Goal: Book appointment/travel/reservation

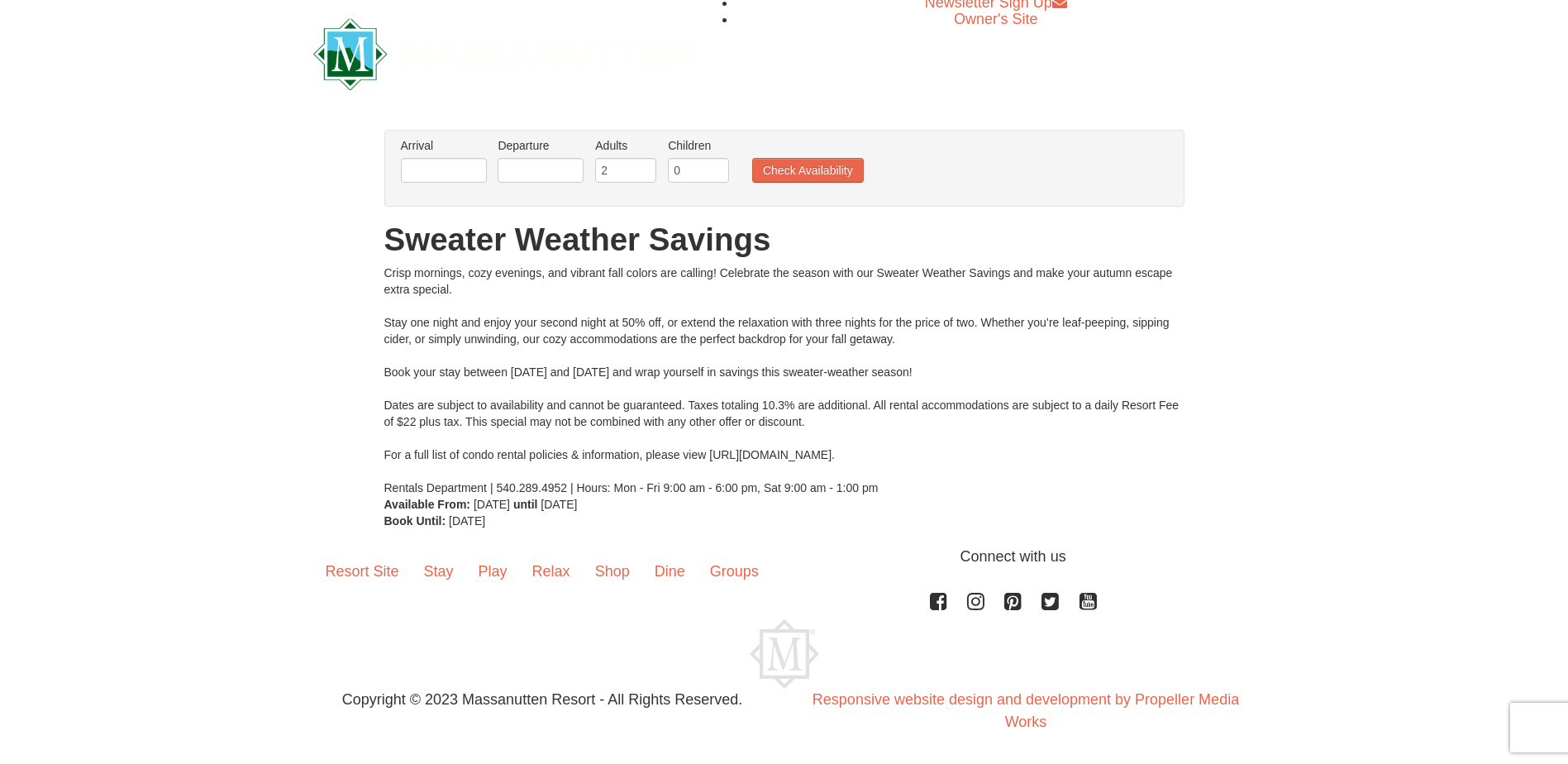
scroll to position [6, 0]
click at [456, 175] on input "text" at bounding box center [443, 169] width 86 height 25
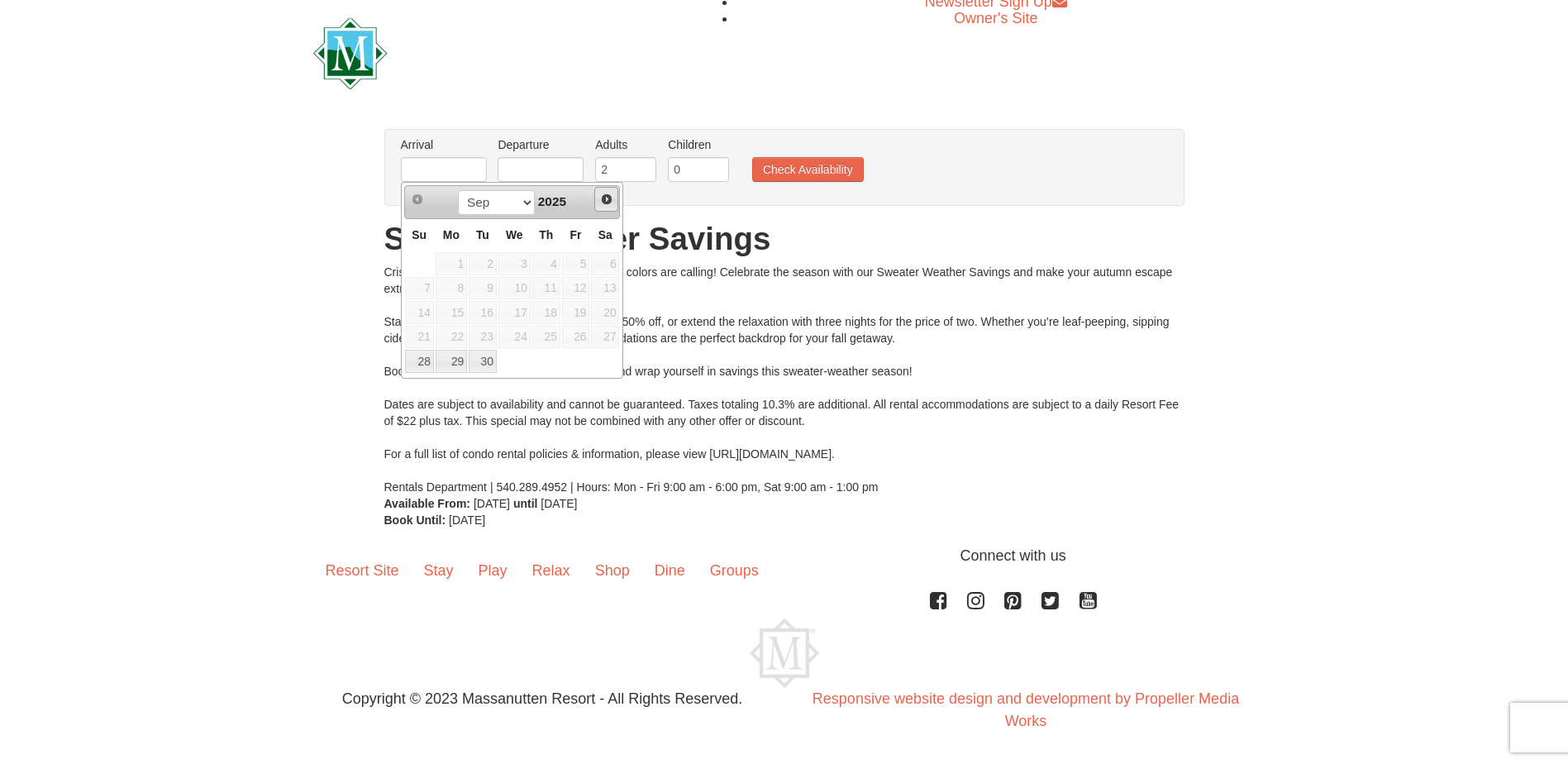
click at [606, 203] on span "Next" at bounding box center [606, 198] width 13 height 13
click at [571, 259] on link "3" at bounding box center [576, 264] width 28 height 23
type input "[DATE]"
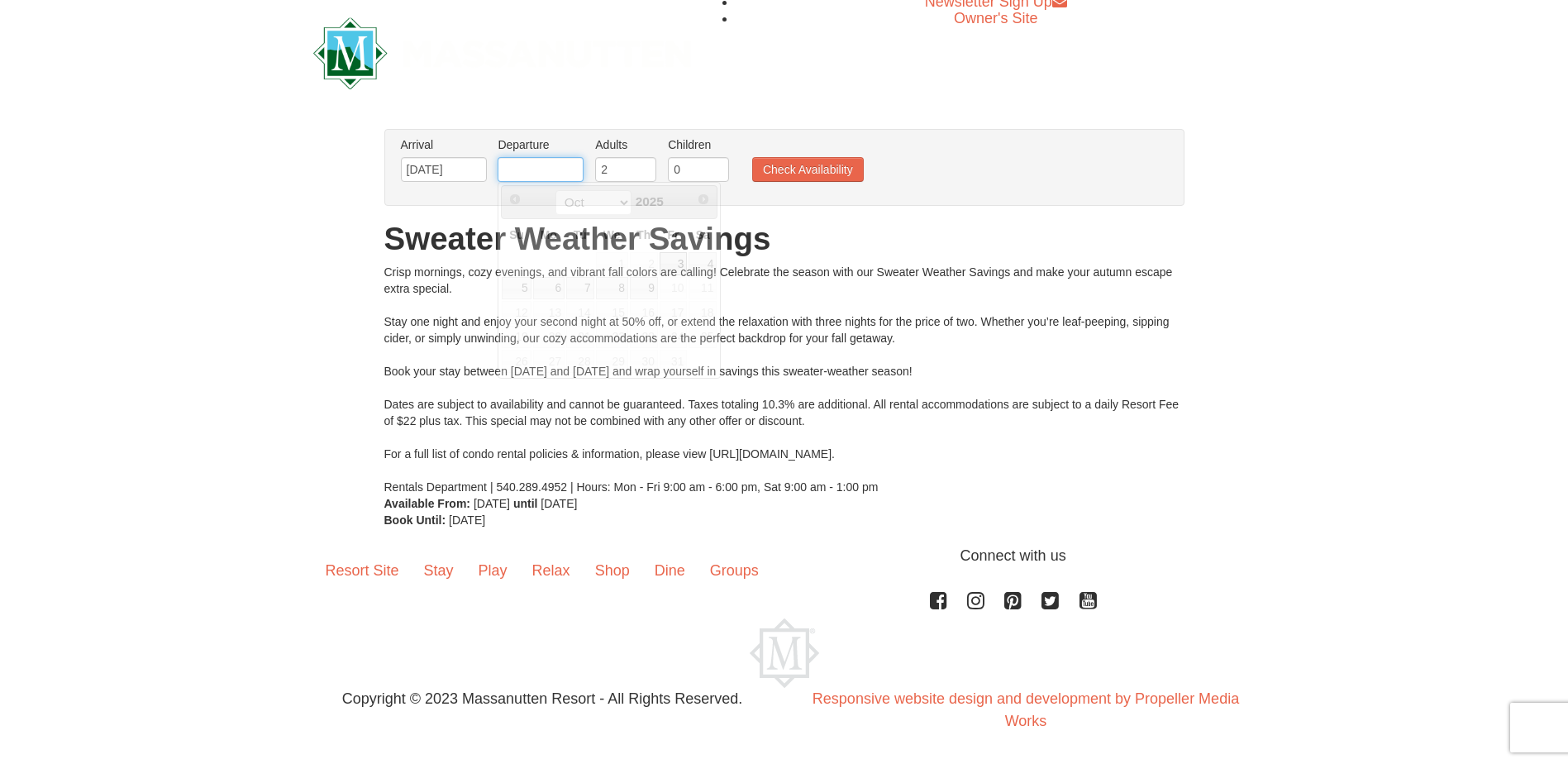
click at [544, 174] on input "text" at bounding box center [540, 169] width 86 height 25
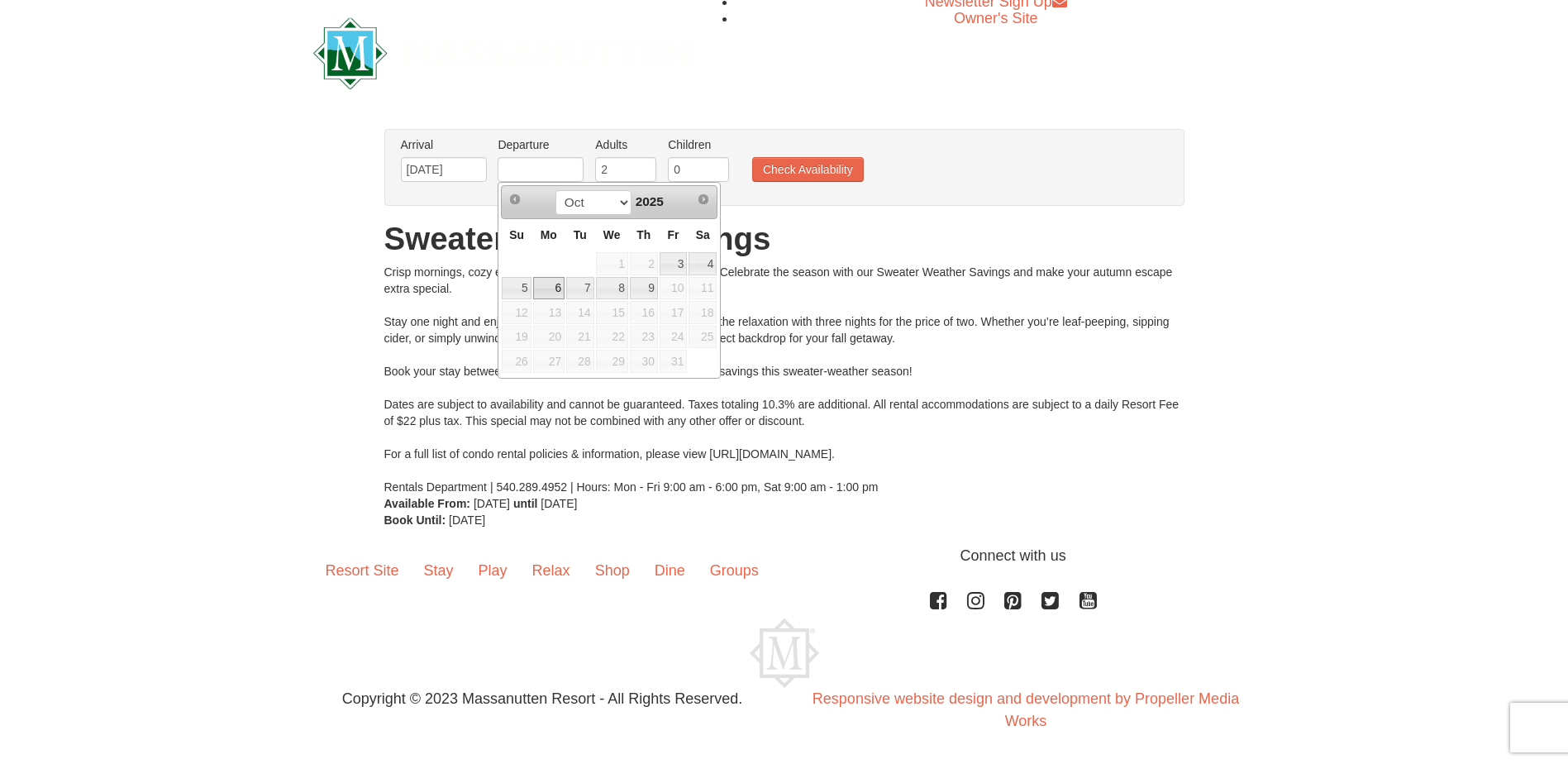
click at [544, 285] on link "6" at bounding box center [549, 288] width 32 height 23
type input "[DATE]"
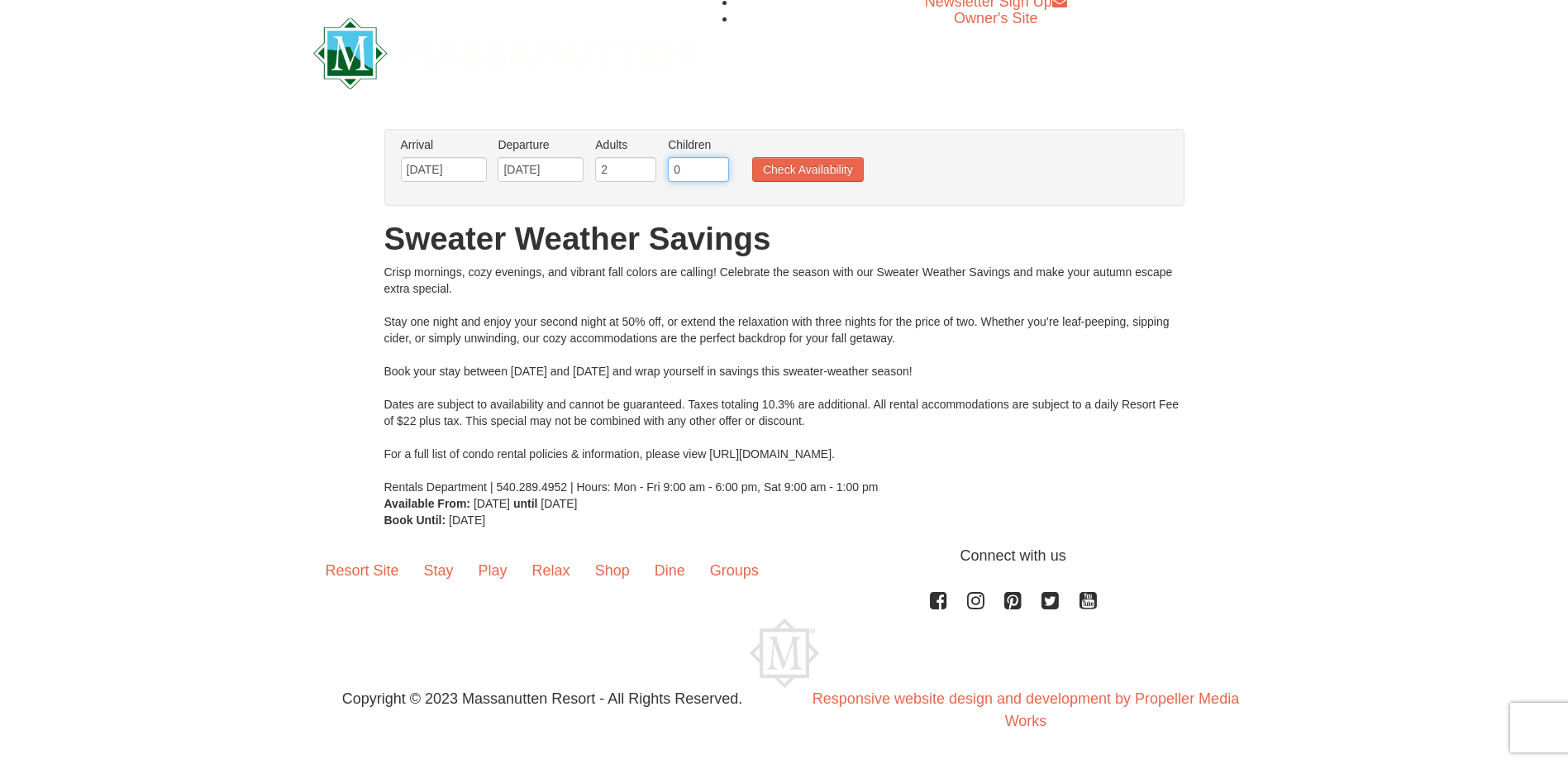
click at [691, 172] on input "0" at bounding box center [698, 169] width 61 height 25
click at [715, 165] on input "1" at bounding box center [698, 169] width 61 height 25
click at [716, 161] on input "2" at bounding box center [698, 169] width 61 height 25
click at [719, 177] on input "1" at bounding box center [698, 169] width 61 height 25
type input "0"
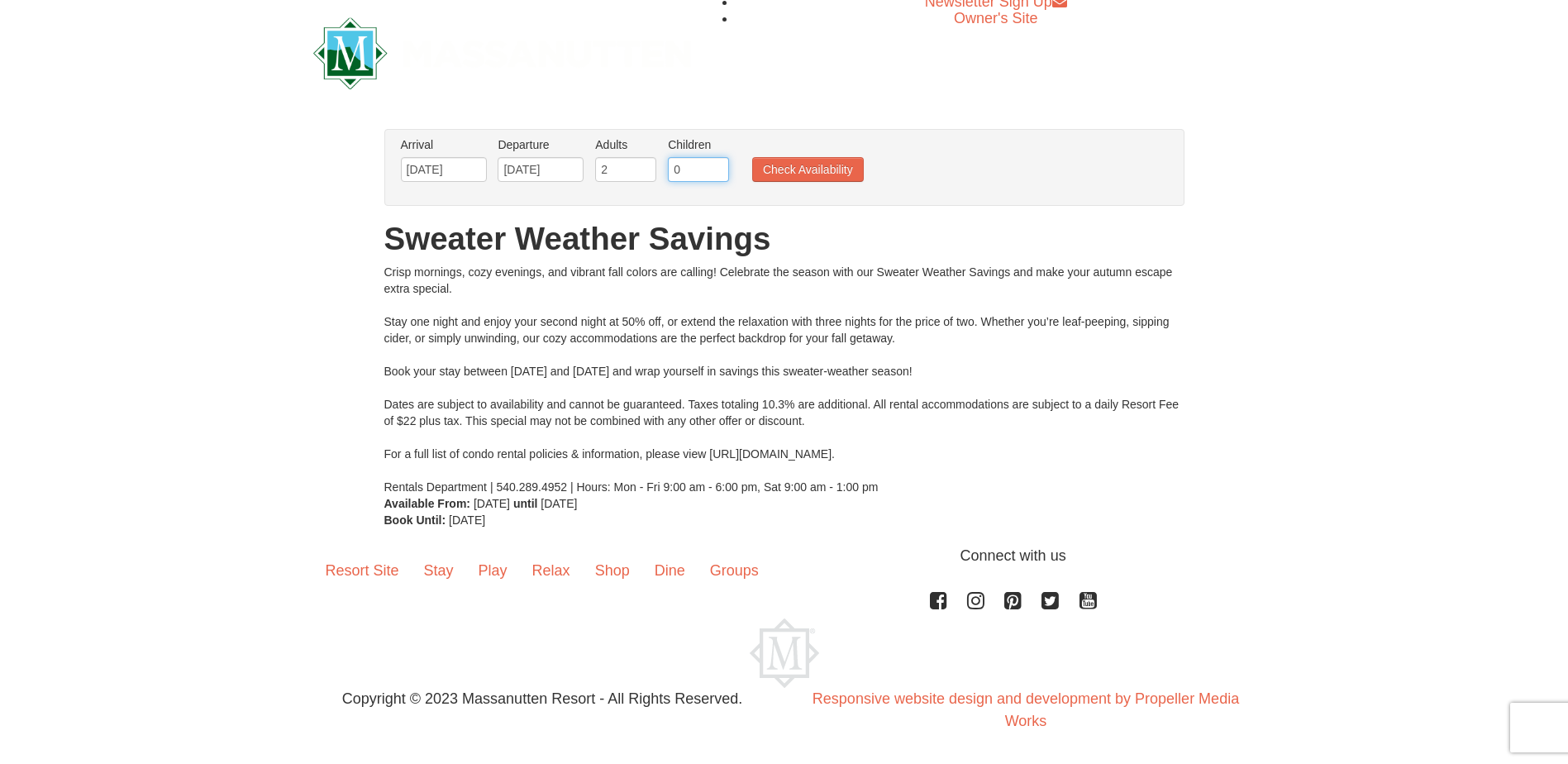
click at [719, 177] on input "0" at bounding box center [698, 169] width 61 height 25
click at [804, 177] on button "Check Availability" at bounding box center [808, 169] width 111 height 25
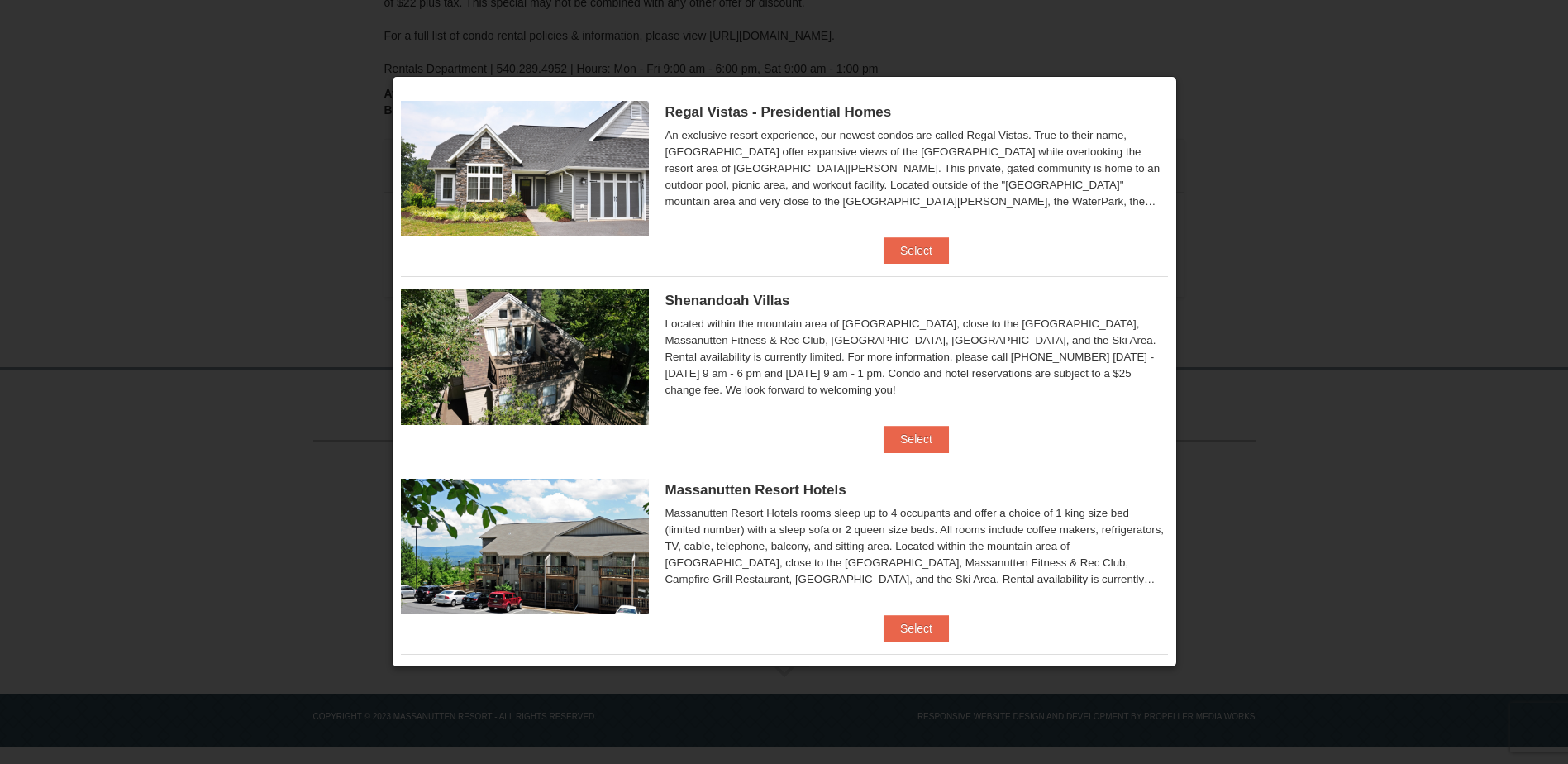
scroll to position [137, 0]
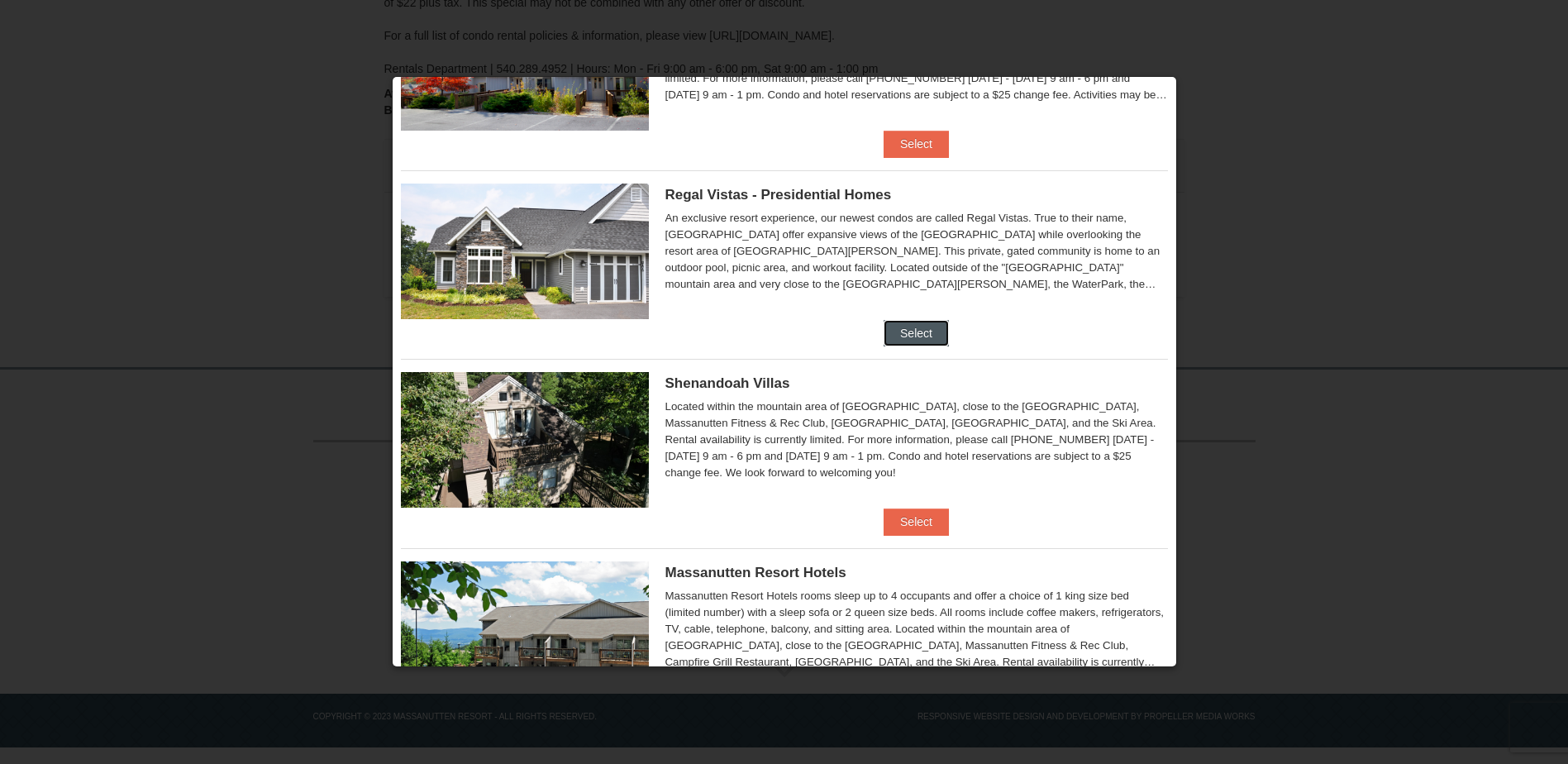
click at [915, 330] on button "Select" at bounding box center [916, 333] width 65 height 26
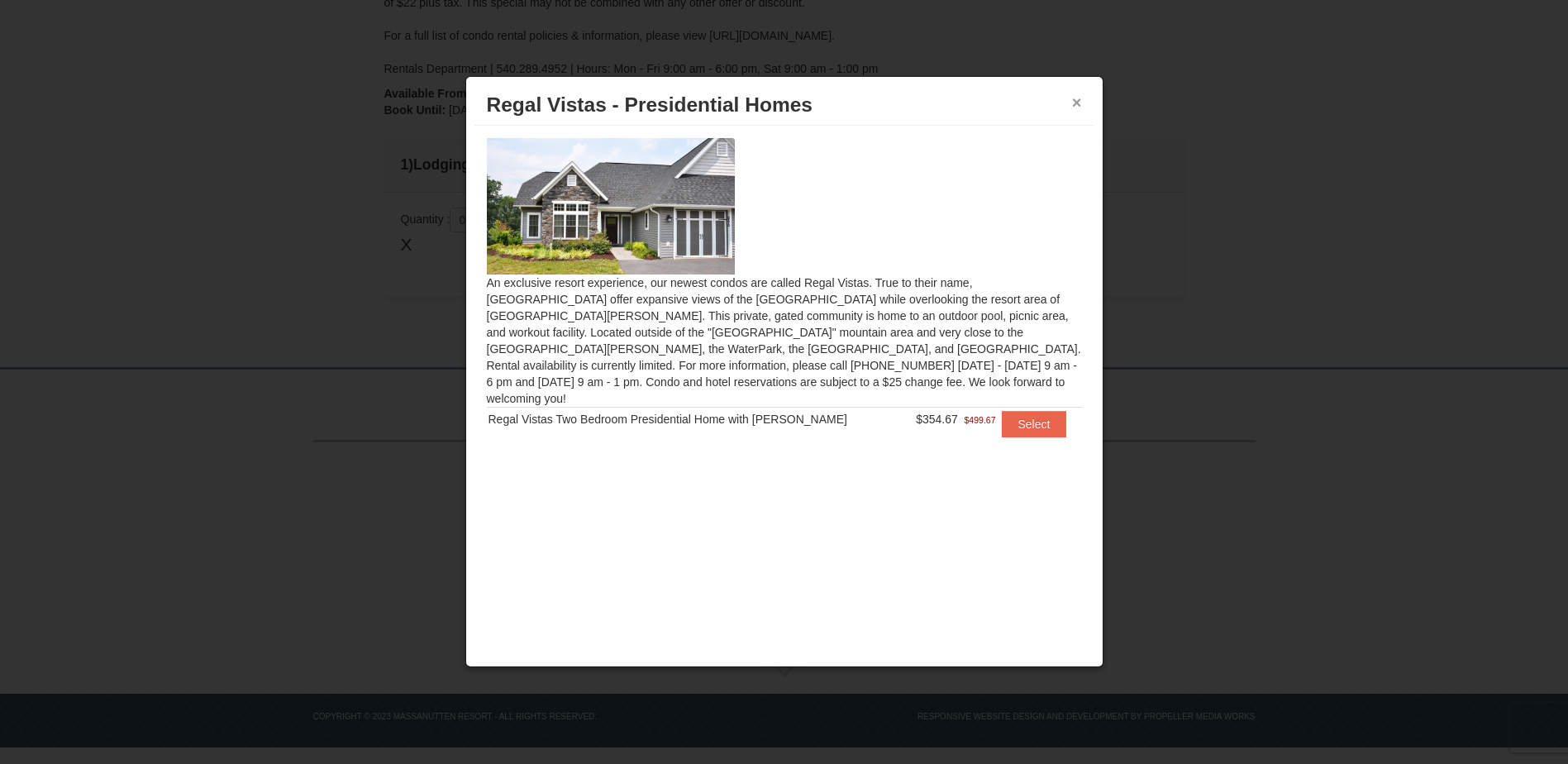
click at [1080, 102] on button "×" at bounding box center [1077, 102] width 10 height 17
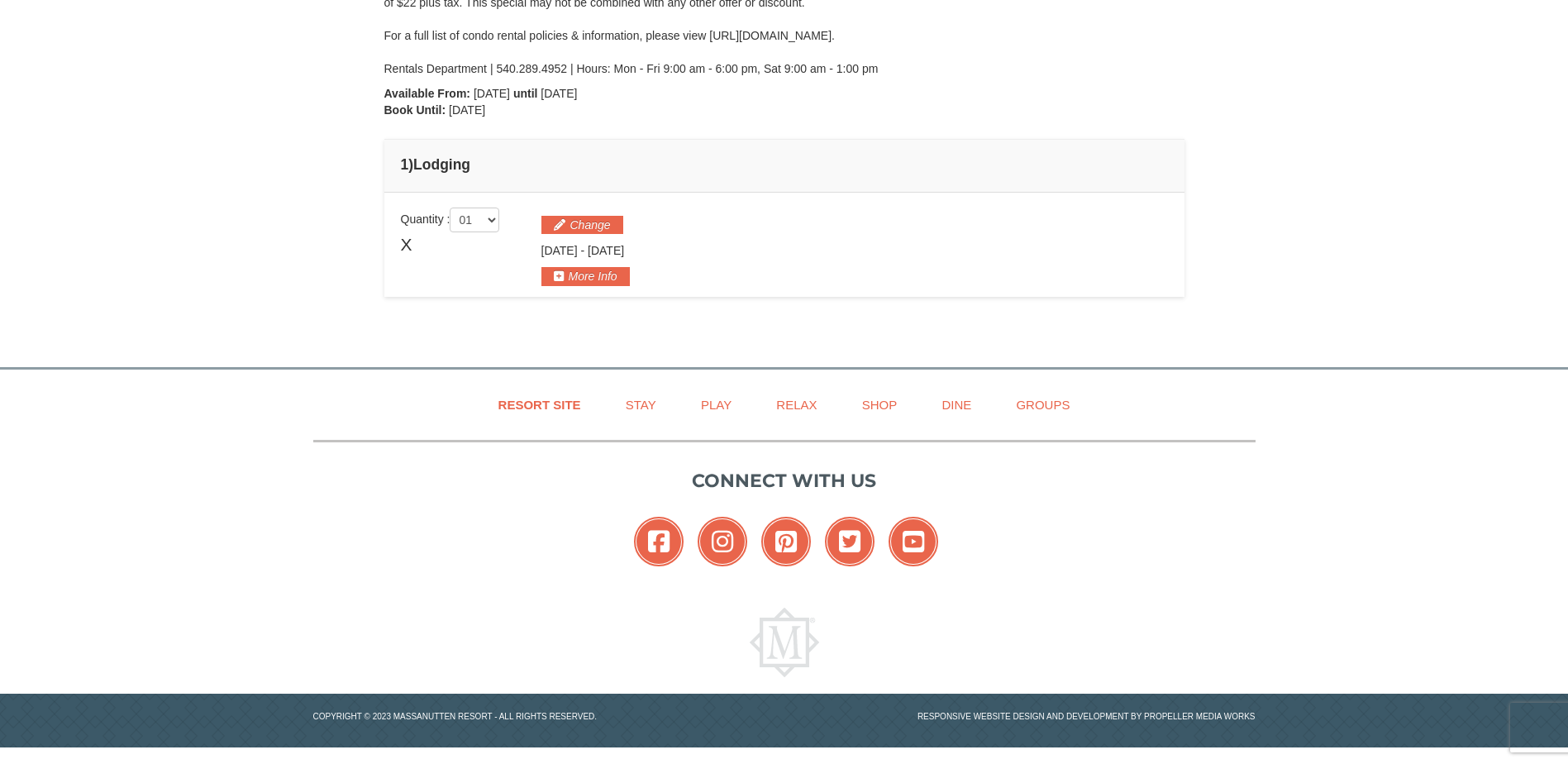
scroll to position [0, 0]
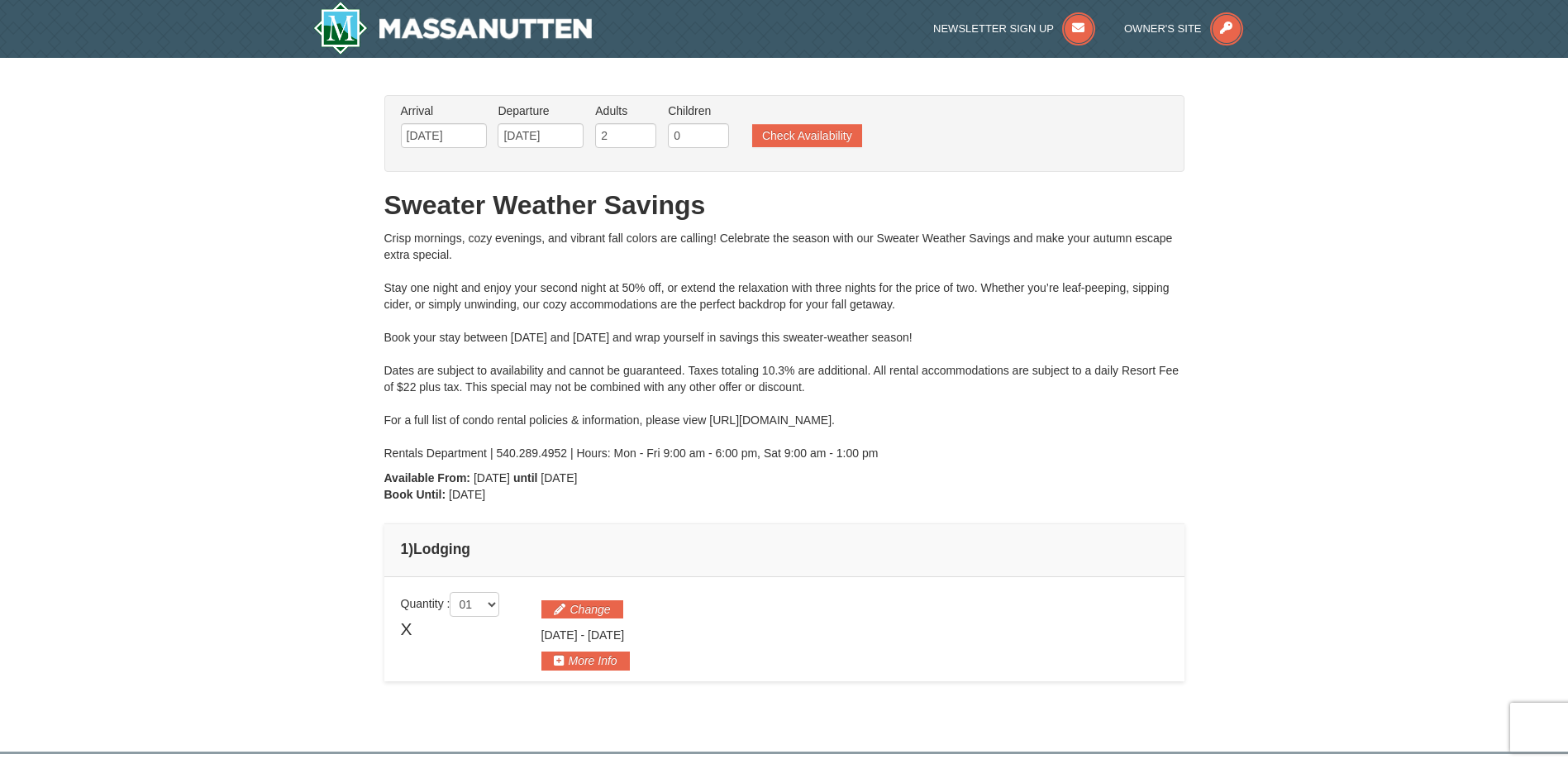
click at [407, 631] on span "X" at bounding box center [406, 629] width 11 height 25
click at [412, 626] on span "X" at bounding box center [406, 629] width 11 height 25
